Goal: Task Accomplishment & Management: Use online tool/utility

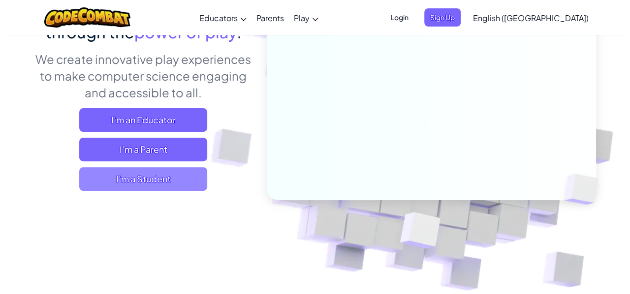
scroll to position [131, 0]
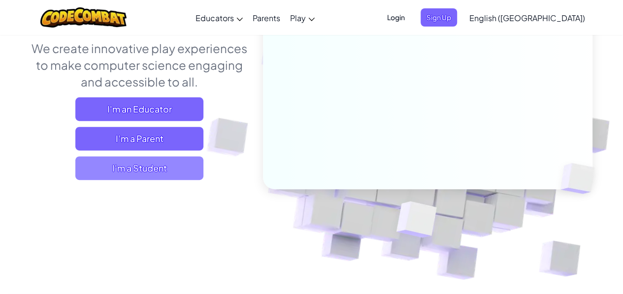
click at [159, 166] on span "I'm a Student" at bounding box center [139, 169] width 128 height 24
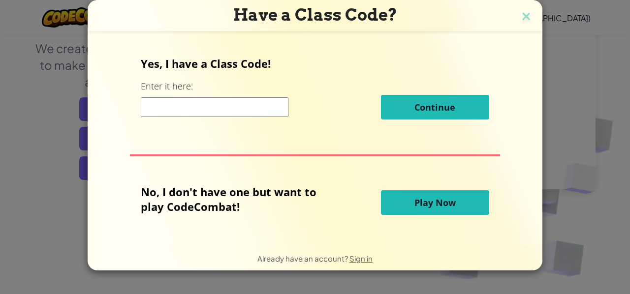
click at [221, 102] on input at bounding box center [215, 107] width 148 height 20
click at [425, 205] on span "Play Now" at bounding box center [435, 203] width 41 height 12
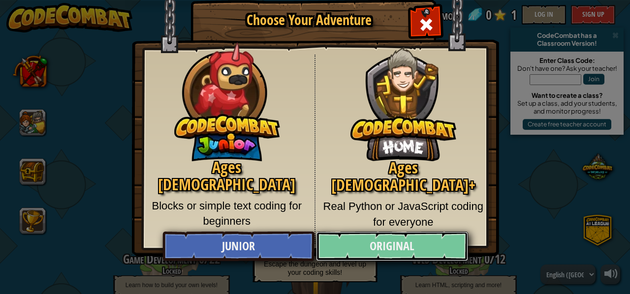
click at [434, 249] on link "Original" at bounding box center [392, 247] width 152 height 30
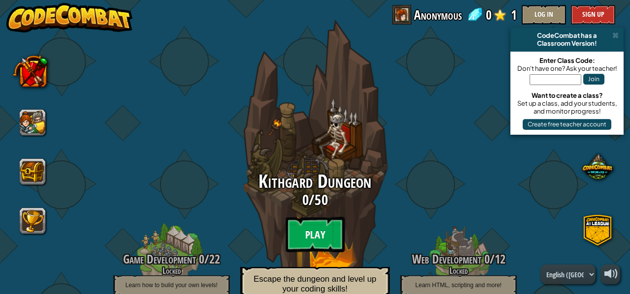
click at [324, 232] on btn "Play" at bounding box center [315, 234] width 59 height 35
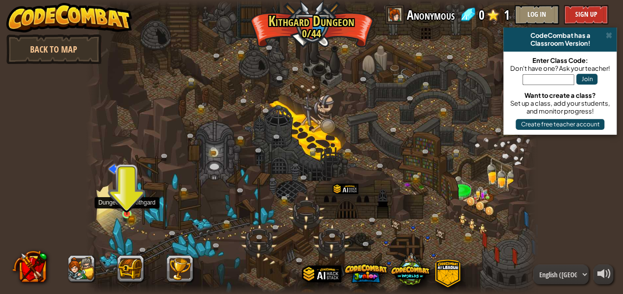
click at [125, 207] on img at bounding box center [127, 204] width 6 height 6
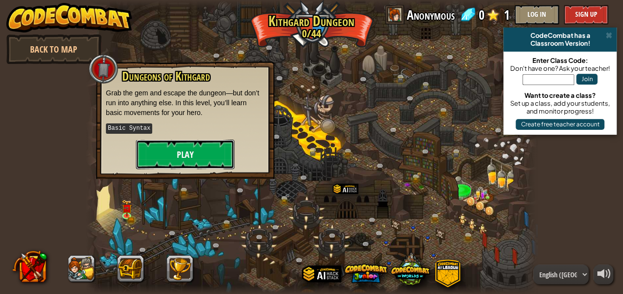
click at [165, 163] on button "Play" at bounding box center [185, 155] width 98 height 30
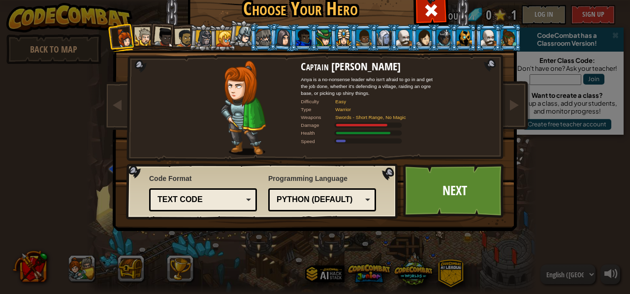
click at [311, 196] on div "Python (Default)" at bounding box center [319, 200] width 85 height 11
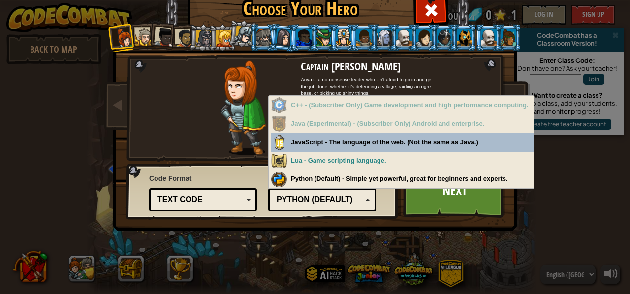
click at [311, 196] on div "Python (Default)" at bounding box center [319, 200] width 85 height 11
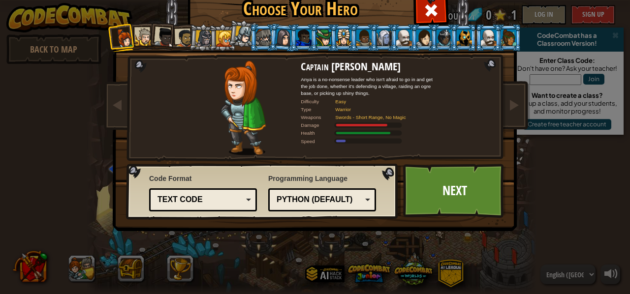
click at [216, 196] on div "Text code" at bounding box center [200, 200] width 85 height 11
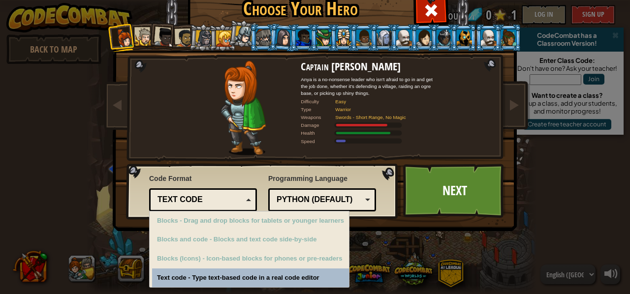
click at [216, 196] on div "Text code" at bounding box center [200, 200] width 85 height 11
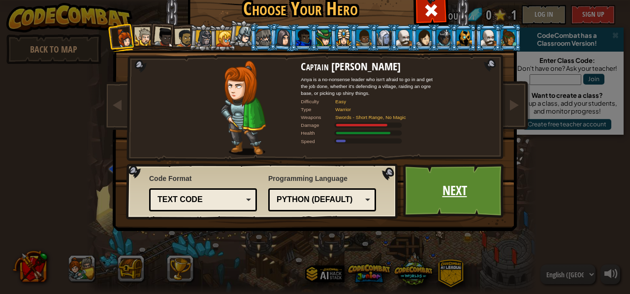
click at [428, 196] on link "Next" at bounding box center [454, 191] width 103 height 54
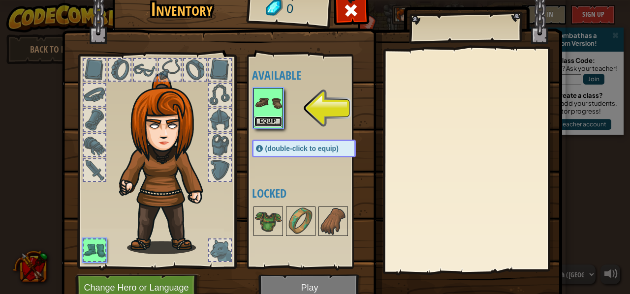
click at [262, 117] on button "Equip" at bounding box center [269, 122] width 28 height 10
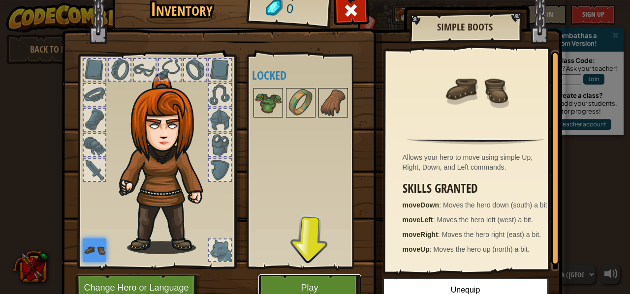
click at [310, 283] on button "Play" at bounding box center [310, 288] width 103 height 27
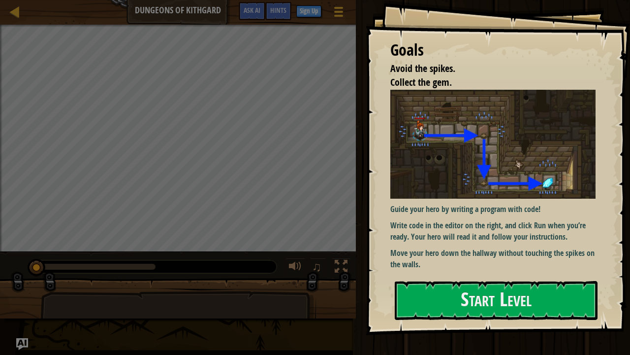
drag, startPoint x: 497, startPoint y: 293, endPoint x: 473, endPoint y: 206, distance: 90.3
click at [497, 293] on button "Start Level" at bounding box center [496, 300] width 203 height 39
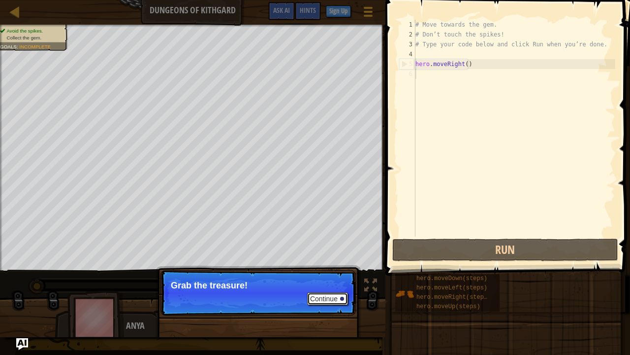
click at [338, 294] on button "Continue" at bounding box center [327, 298] width 41 height 13
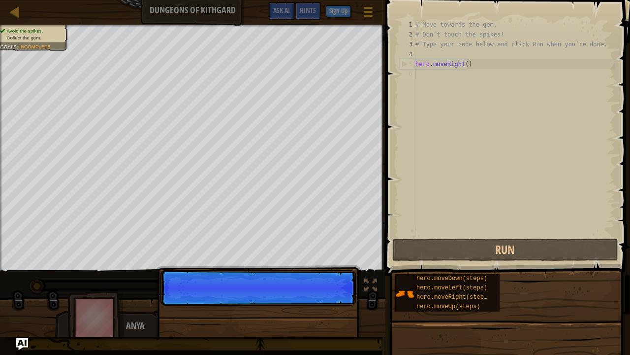
scroll to position [4, 0]
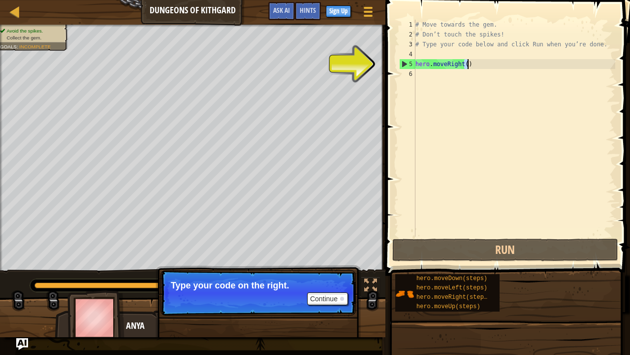
click at [467, 64] on div "# Move towards the gem. # Don’t touch the spikes! # Type your code below and cl…" at bounding box center [515, 138] width 202 height 236
click at [464, 63] on div "# Move towards the gem. # Don’t touch the spikes! # Type your code below and cl…" at bounding box center [515, 128] width 202 height 217
type textarea "hero.moveRight(5)"
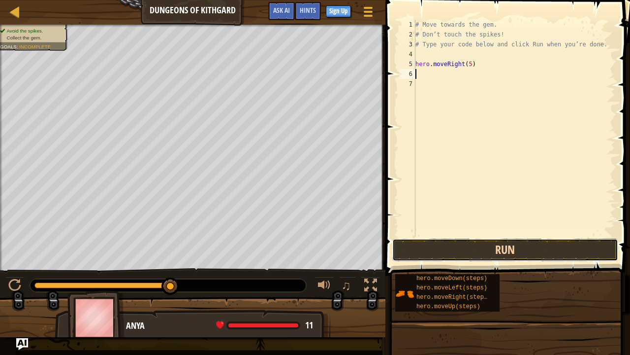
click at [497, 244] on button "Run" at bounding box center [505, 249] width 226 height 23
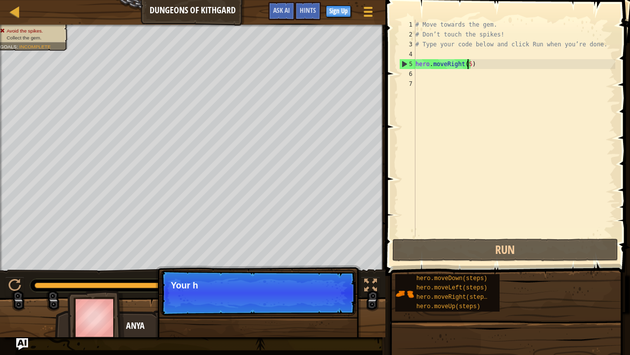
click at [468, 63] on div "# Move towards the gem. # Don’t touch the spikes! # Type your code below and cl…" at bounding box center [515, 138] width 202 height 236
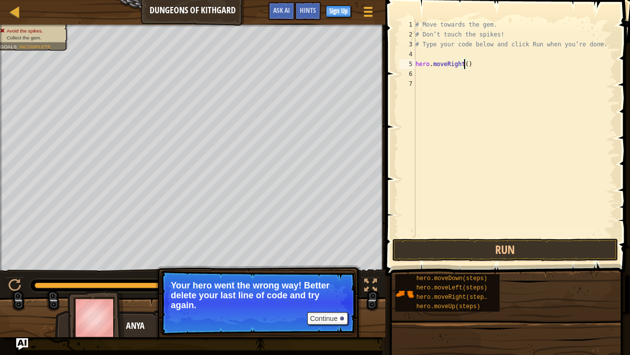
scroll to position [4, 4]
type textarea "hero.moveRight(1)"
click at [491, 251] on button "Run" at bounding box center [505, 249] width 226 height 23
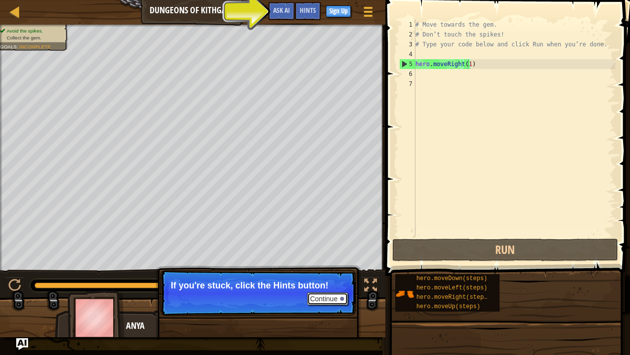
click at [340, 294] on div at bounding box center [342, 298] width 4 height 4
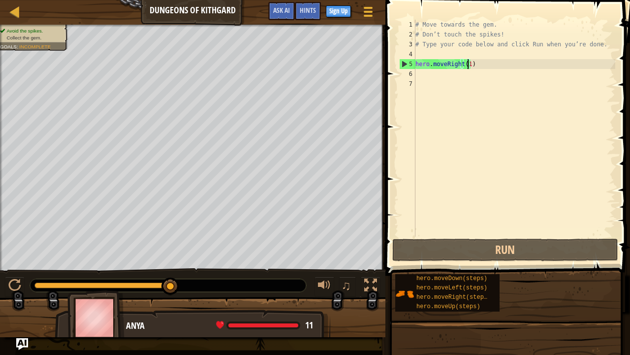
click at [493, 69] on div "# Move towards the gem. # Don’t touch the spikes! # Type your code below and cl…" at bounding box center [515, 138] width 202 height 236
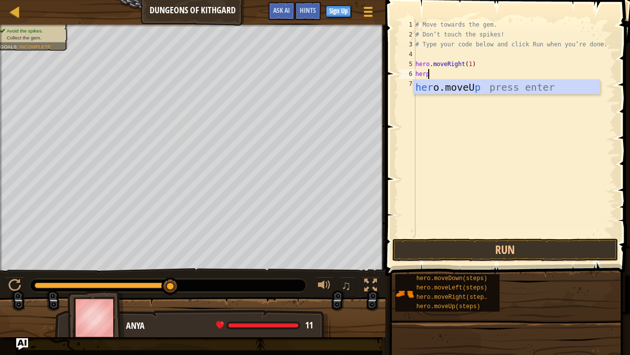
scroll to position [4, 0]
type textarea "her"
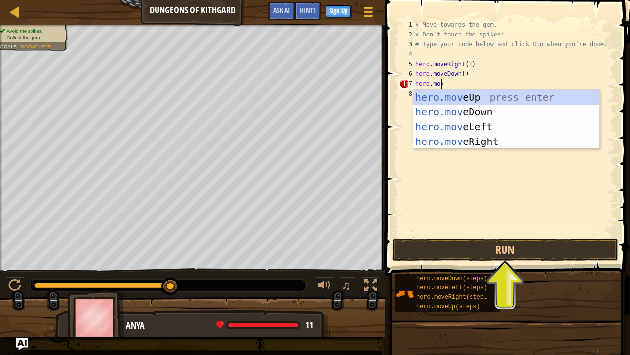
scroll to position [4, 1]
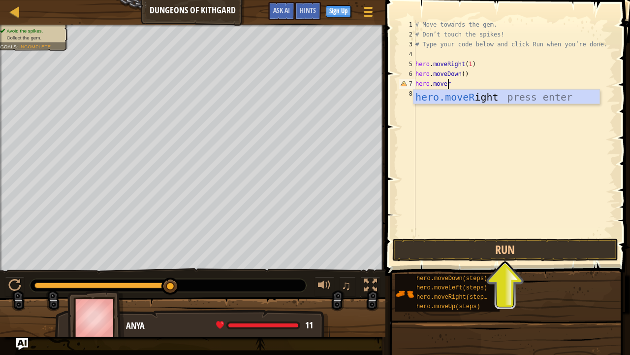
type textarea "hero.moveri"
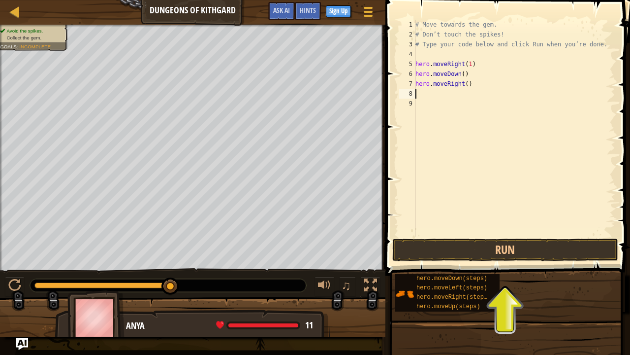
scroll to position [4, 0]
click at [460, 74] on div "# Move towards the gem. # Don’t touch the spikes! # Type your code below and cl…" at bounding box center [515, 138] width 202 height 236
type textarea "hero.moveDown(1)"
click at [523, 254] on button "Run" at bounding box center [505, 249] width 226 height 23
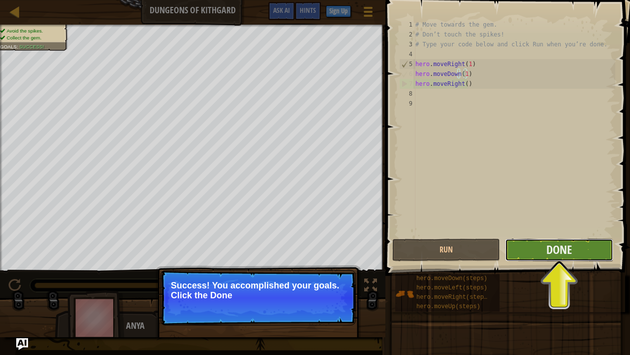
click at [542, 243] on button "Done" at bounding box center [559, 249] width 108 height 23
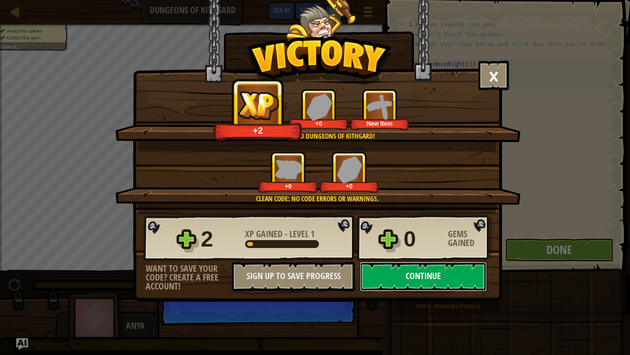
click at [412, 284] on button "Continue" at bounding box center [423, 276] width 127 height 30
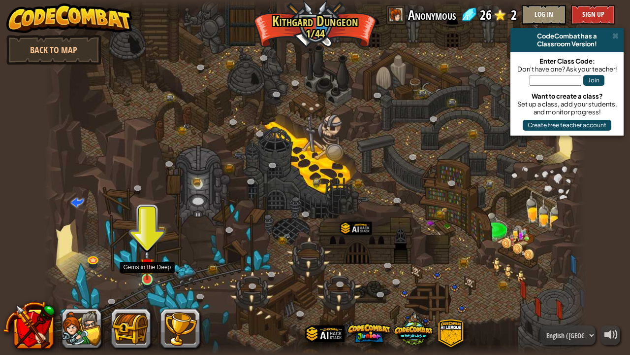
click at [147, 275] on img at bounding box center [146, 264] width 13 height 31
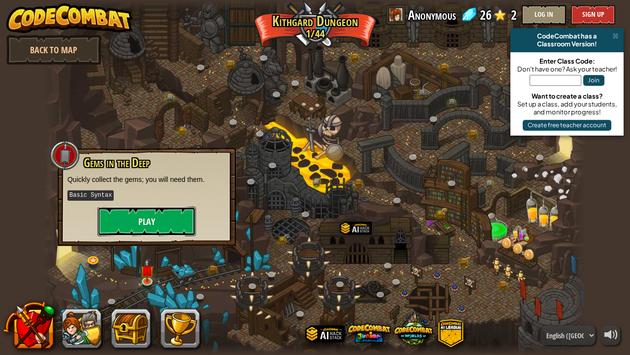
click at [169, 211] on button "Play" at bounding box center [146, 221] width 98 height 30
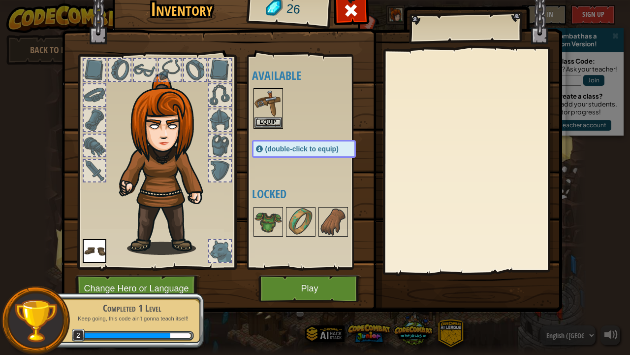
click at [289, 146] on span "(double-click to equip)" at bounding box center [301, 149] width 73 height 8
click at [270, 103] on img at bounding box center [269, 103] width 28 height 28
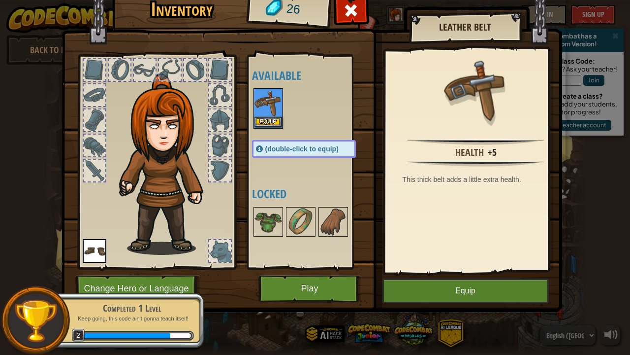
click at [270, 103] on img at bounding box center [269, 103] width 28 height 28
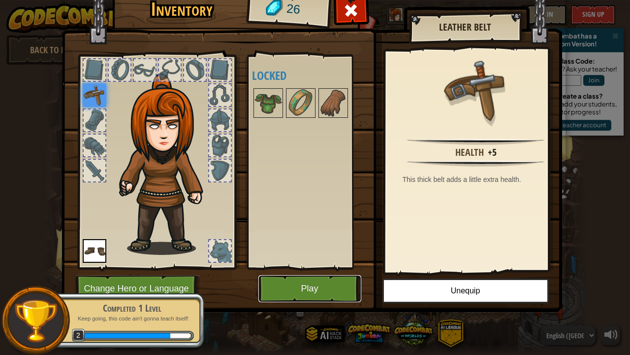
click at [317, 281] on button "Play" at bounding box center [310, 288] width 103 height 27
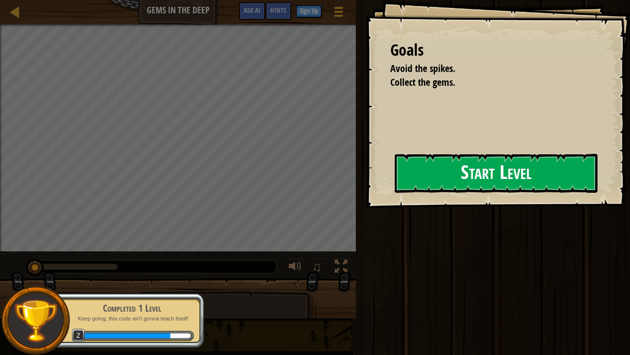
click at [446, 182] on button "Start Level" at bounding box center [496, 173] width 203 height 39
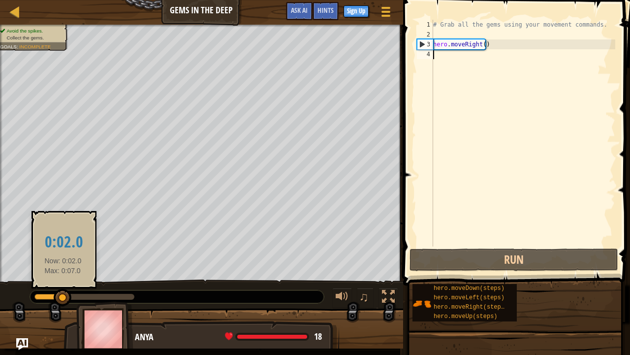
drag, startPoint x: 39, startPoint y: 297, endPoint x: 63, endPoint y: 298, distance: 24.1
click at [63, 294] on div at bounding box center [63, 298] width 18 height 18
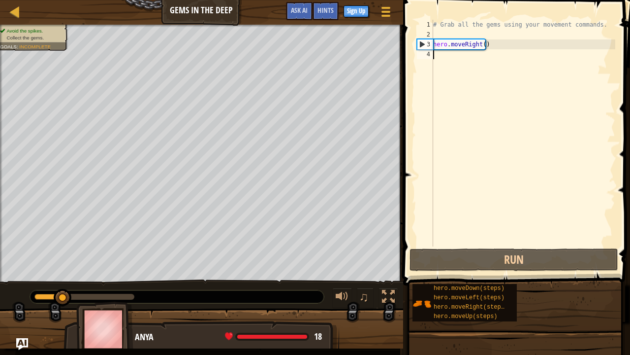
click at [63, 294] on div at bounding box center [63, 298] width 18 height 18
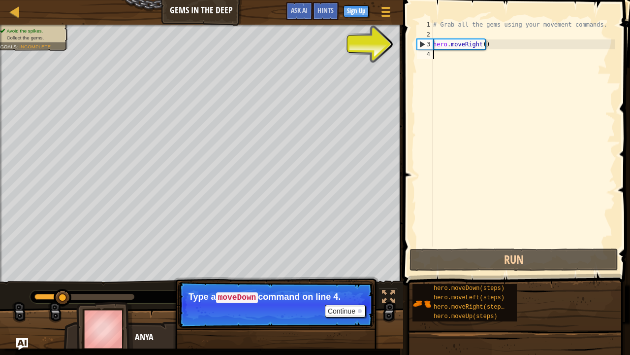
type textarea "hr"
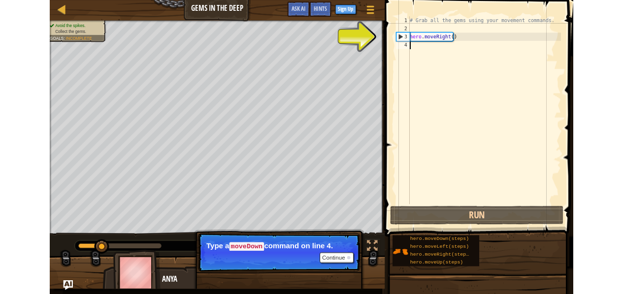
scroll to position [4, 0]
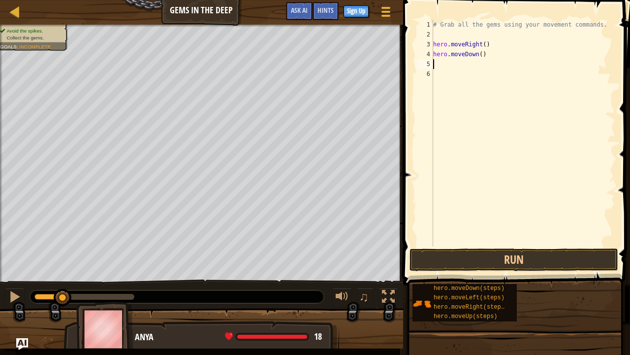
type textarea "h"
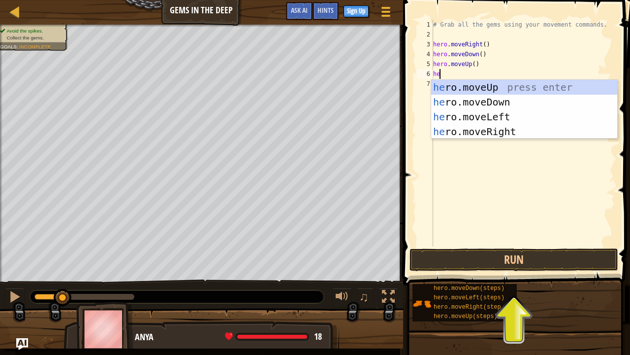
type textarea "her"
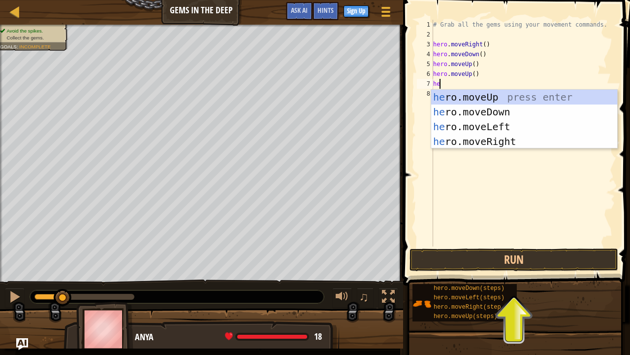
type textarea "her"
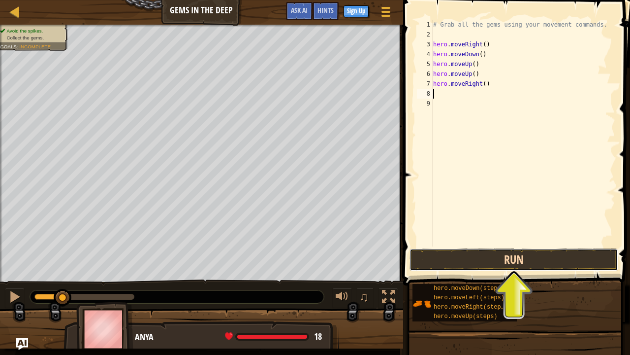
click at [476, 264] on button "Run" at bounding box center [514, 259] width 209 height 23
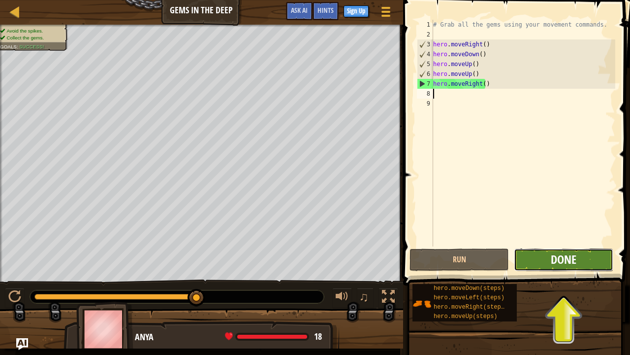
click at [574, 254] on span "Done" at bounding box center [564, 259] width 26 height 16
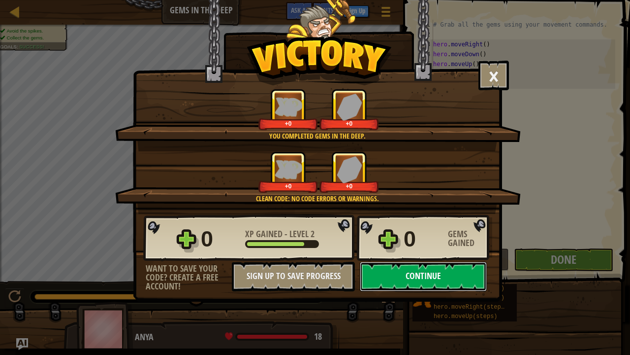
click at [405, 281] on button "Continue" at bounding box center [423, 276] width 127 height 30
